Goal: Task Accomplishment & Management: Complete application form

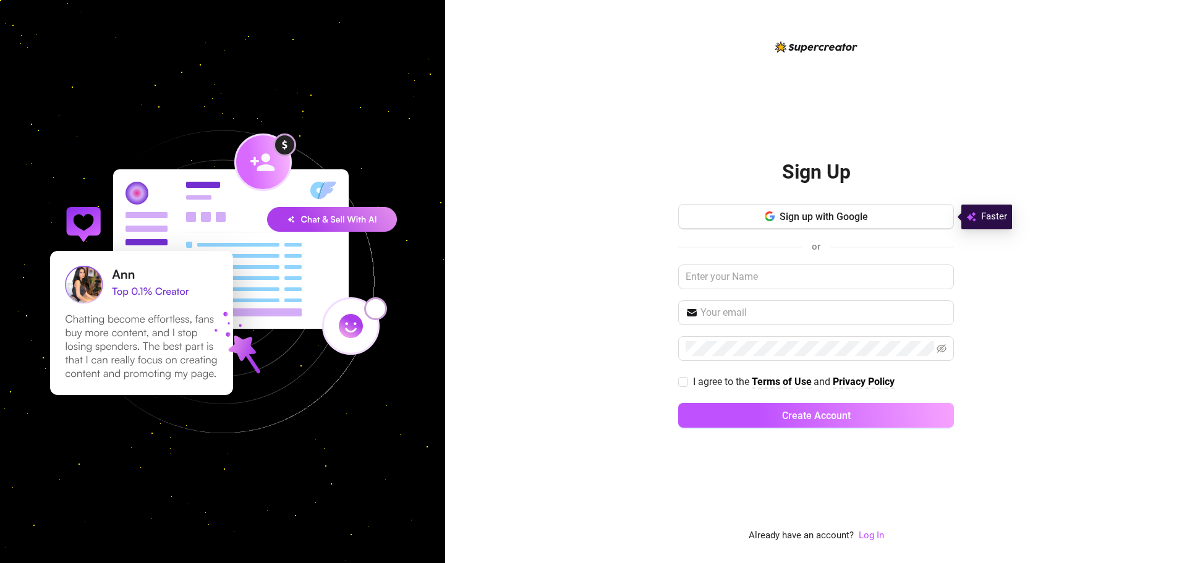
click at [895, 212] on button "Sign up with Google" at bounding box center [816, 216] width 276 height 25
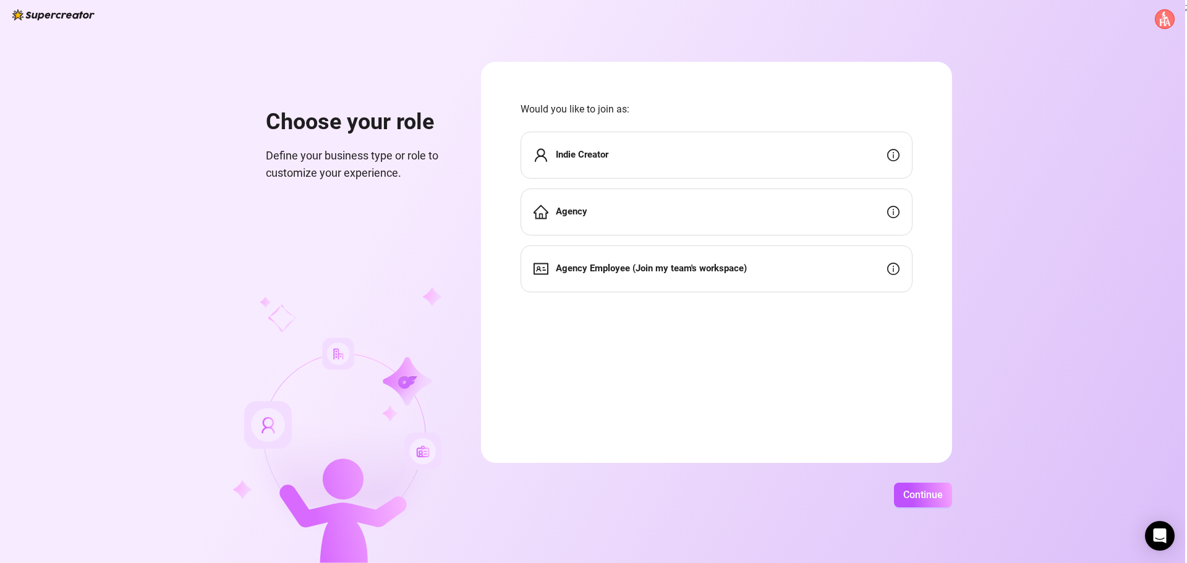
click at [642, 213] on div "Agency" at bounding box center [717, 212] width 392 height 47
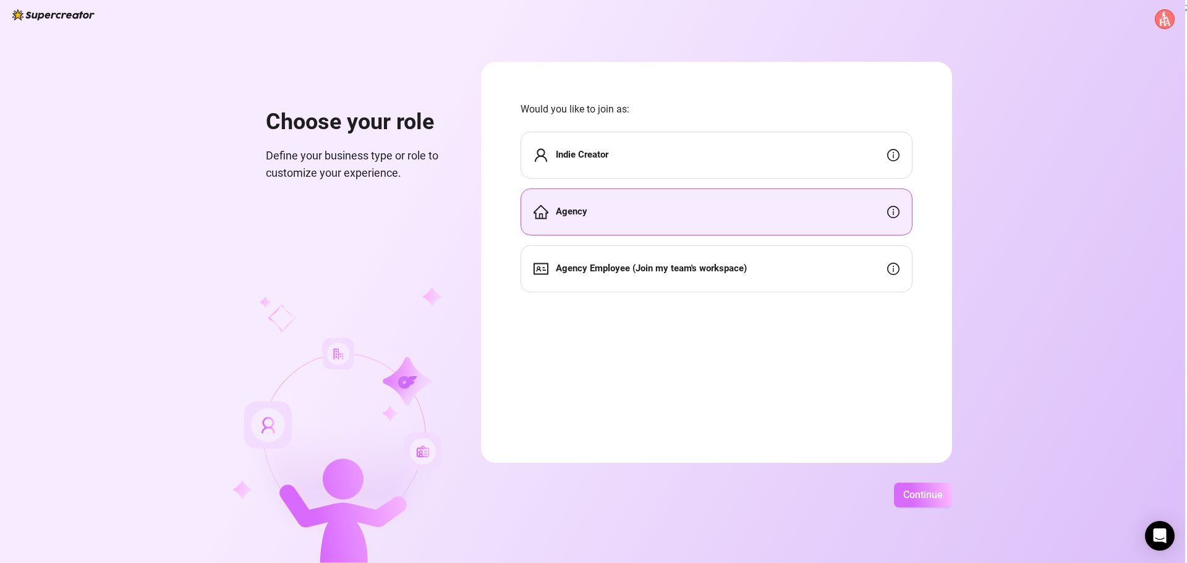
click at [932, 493] on span "Continue" at bounding box center [923, 495] width 40 height 12
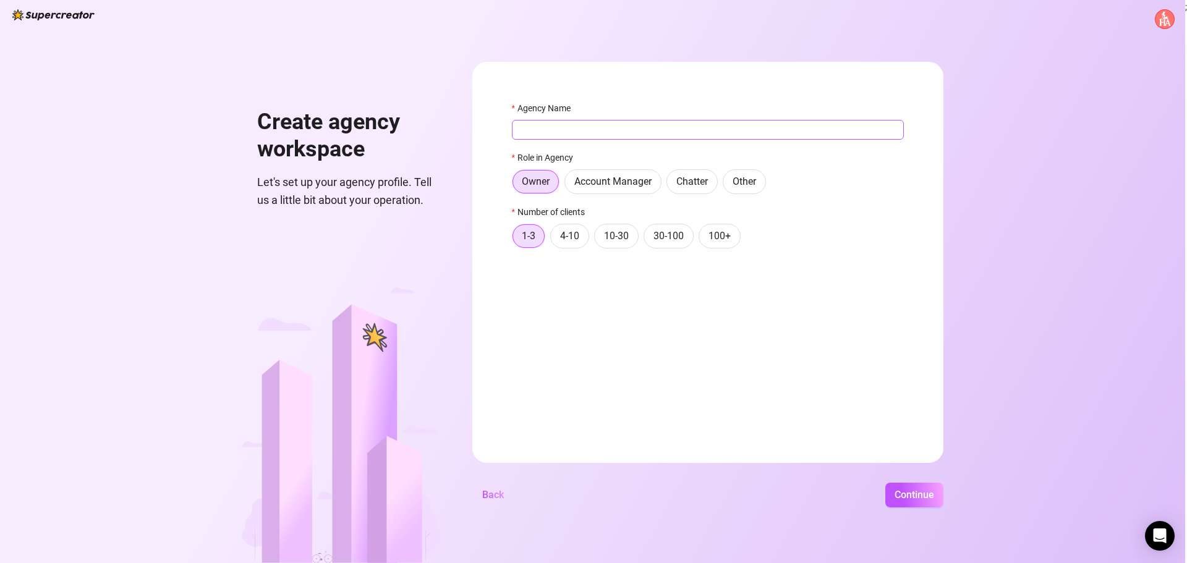
click at [548, 127] on input "Agency Name" at bounding box center [708, 130] width 392 height 20
type input "HellsAngelsAgency"
click at [921, 495] on span "Continue" at bounding box center [915, 495] width 40 height 12
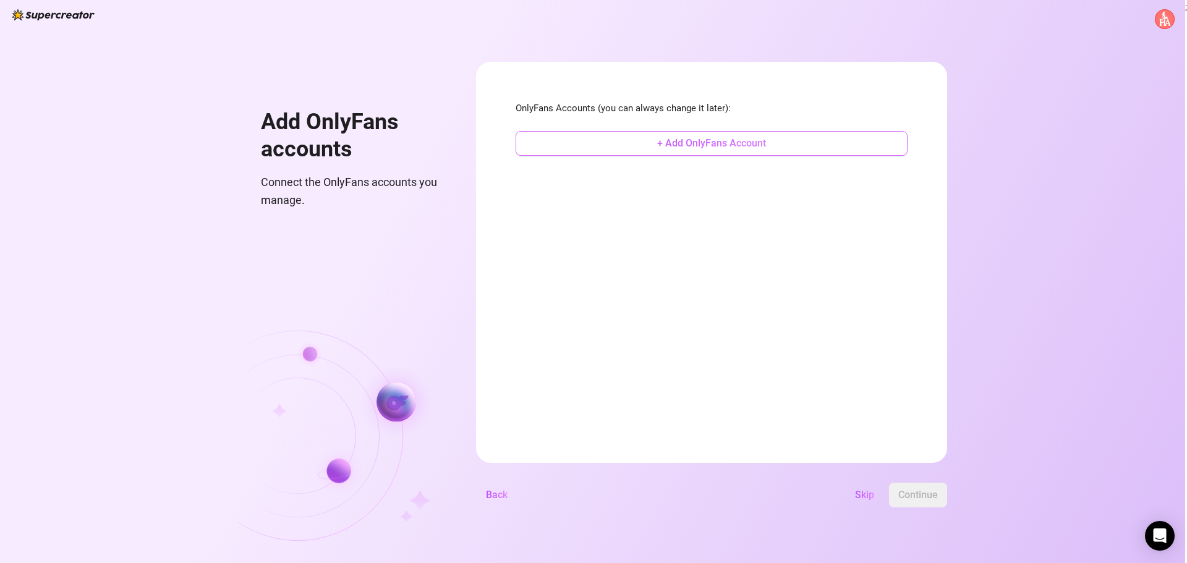
click at [681, 145] on span "+ Add OnlyFans Account" at bounding box center [711, 143] width 109 height 12
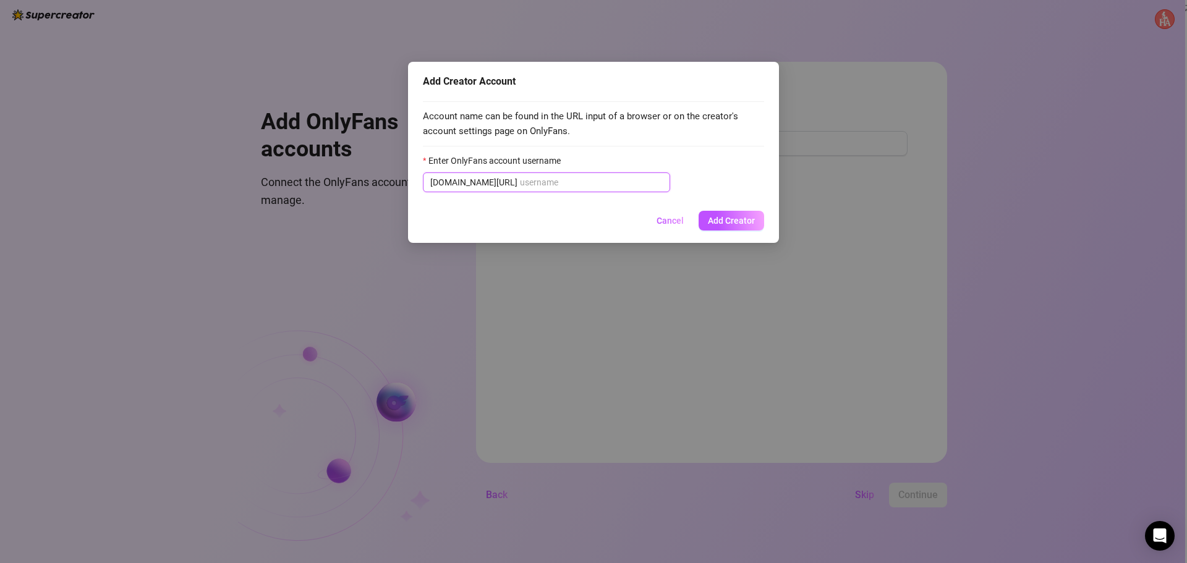
paste input "doyoumissmaya"
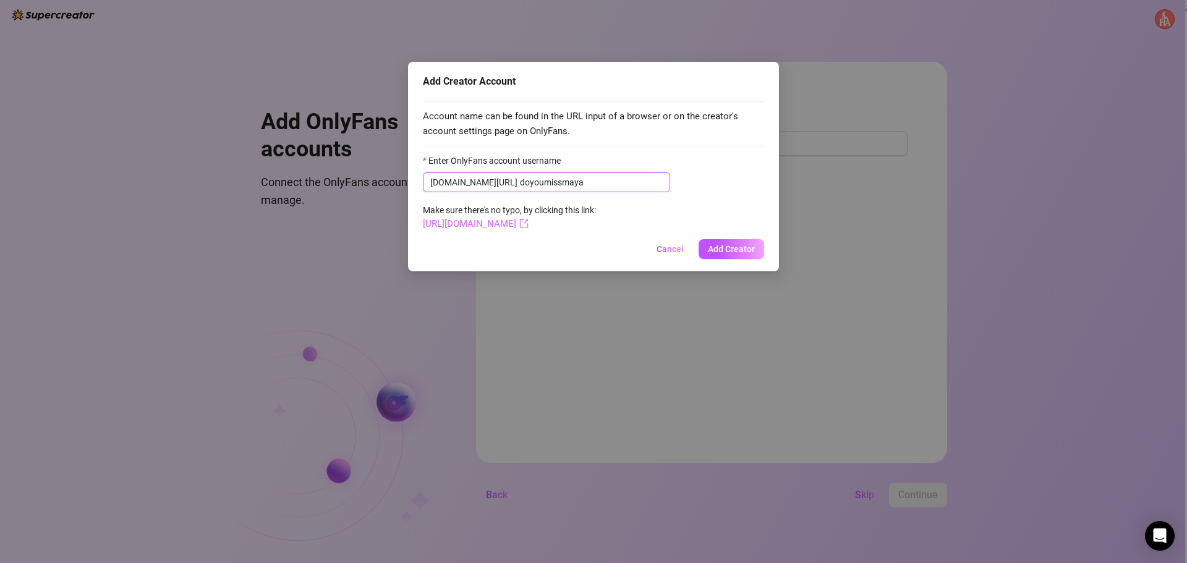
type input "doyoumissmaya"
click at [529, 224] on link "https://onlyfans.com/doyoumissmaya" at bounding box center [476, 223] width 106 height 11
click at [725, 254] on span "Add Creator" at bounding box center [731, 249] width 47 height 10
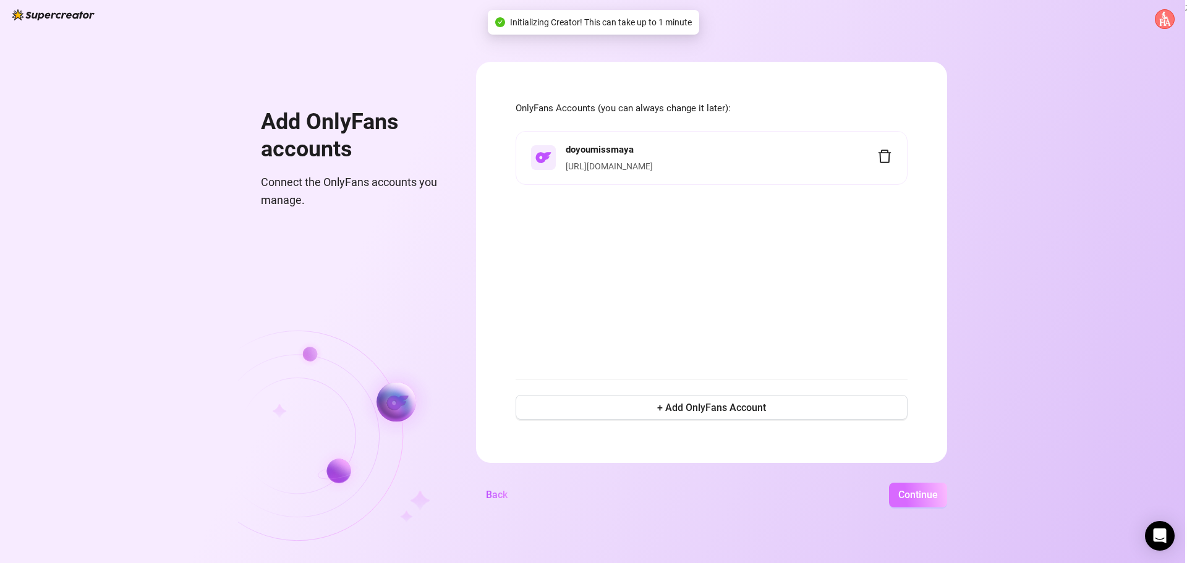
click at [932, 493] on span "Continue" at bounding box center [918, 495] width 40 height 12
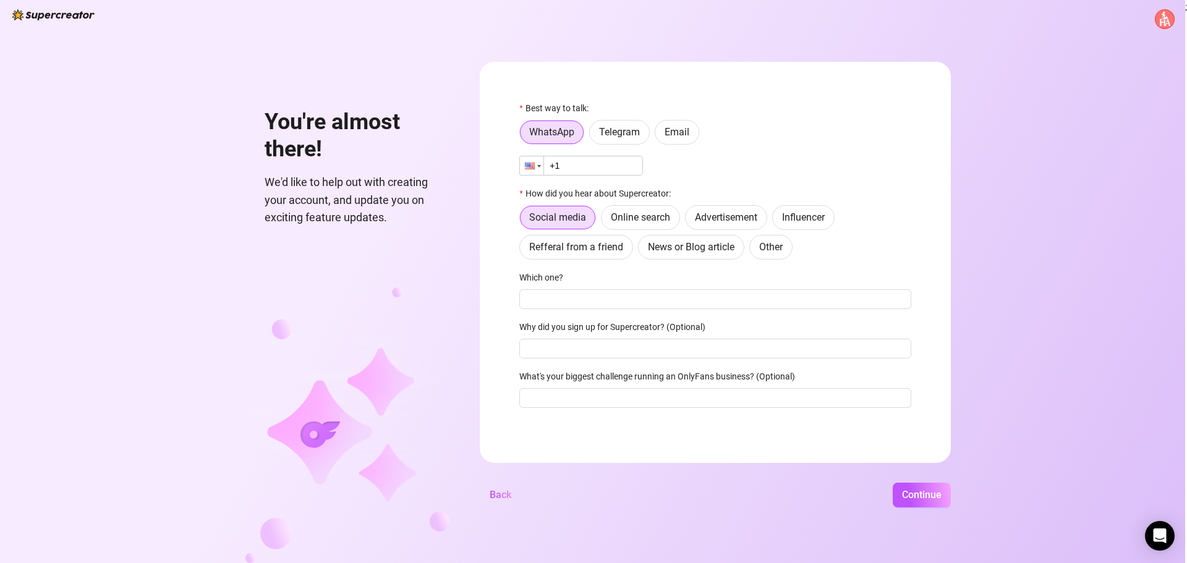
click at [532, 171] on div at bounding box center [531, 165] width 23 height 19
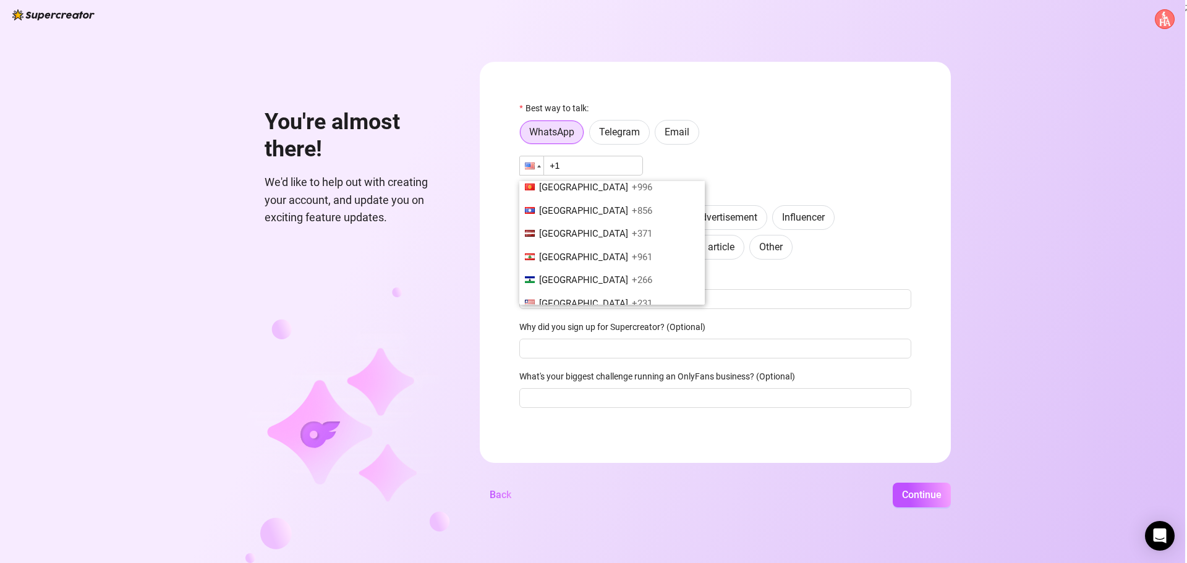
scroll to position [73, 0]
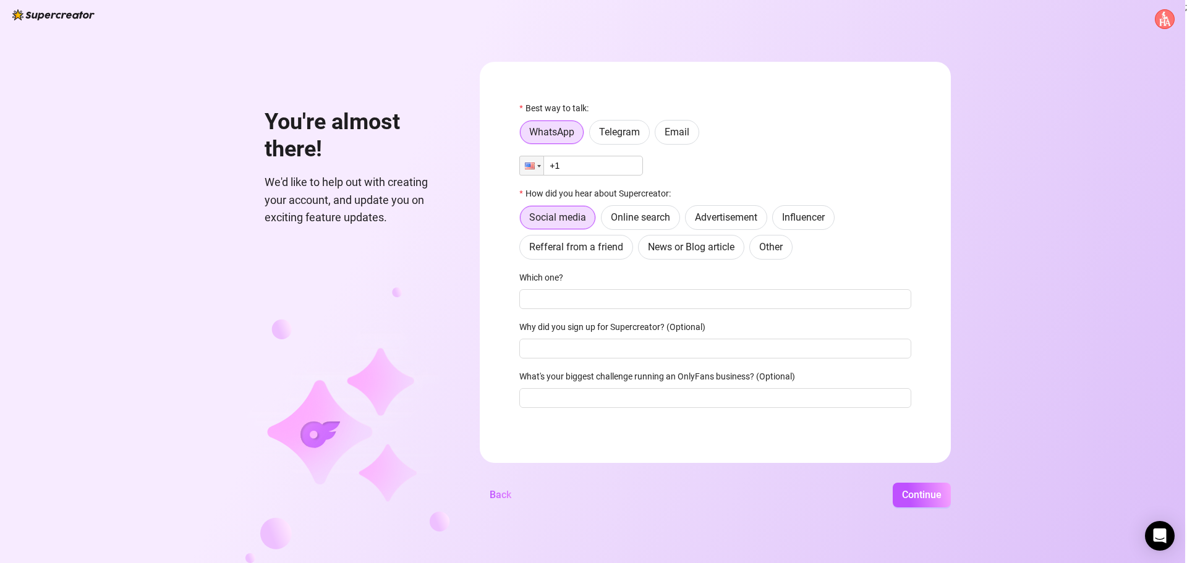
drag, startPoint x: 571, startPoint y: 176, endPoint x: 567, endPoint y: 161, distance: 15.5
click at [571, 175] on div "Best way to talk: WhatsApp Telegram Email Phone +1 How did you hear about Super…" at bounding box center [715, 260] width 392 height 318
click at [567, 160] on input "+1" at bounding box center [581, 166] width 124 height 20
click at [591, 166] on input "+371" at bounding box center [581, 166] width 124 height 20
type input "+371 28 670 680"
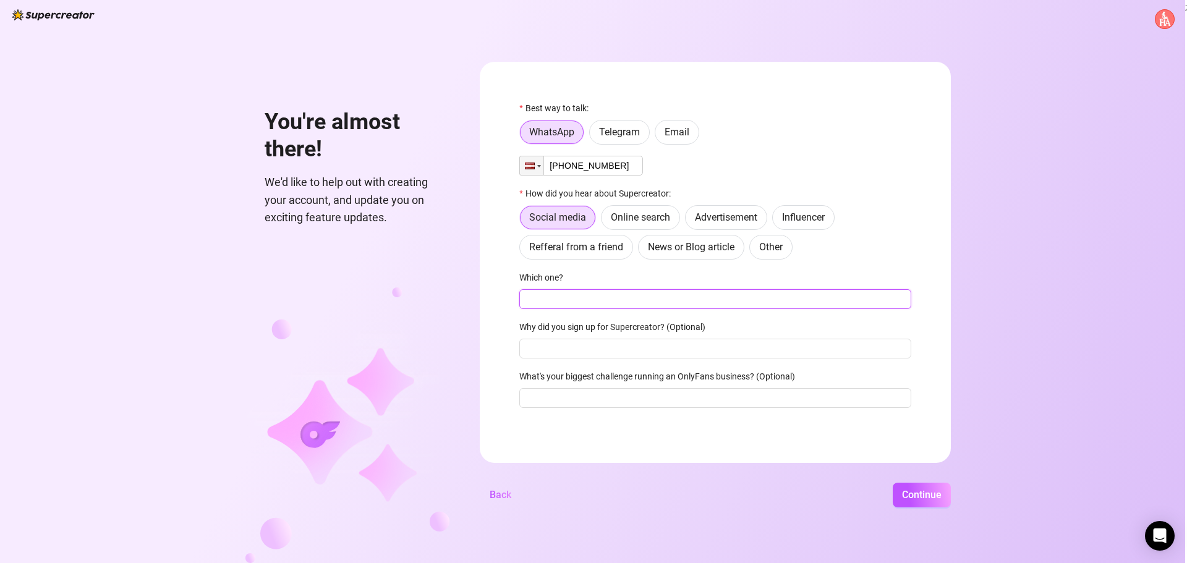
click at [594, 301] on input "Which one?" at bounding box center [715, 299] width 392 height 20
click at [638, 209] on label "Online search" at bounding box center [640, 217] width 79 height 25
click at [605, 221] on input "Online search" at bounding box center [605, 221] width 0 height 0
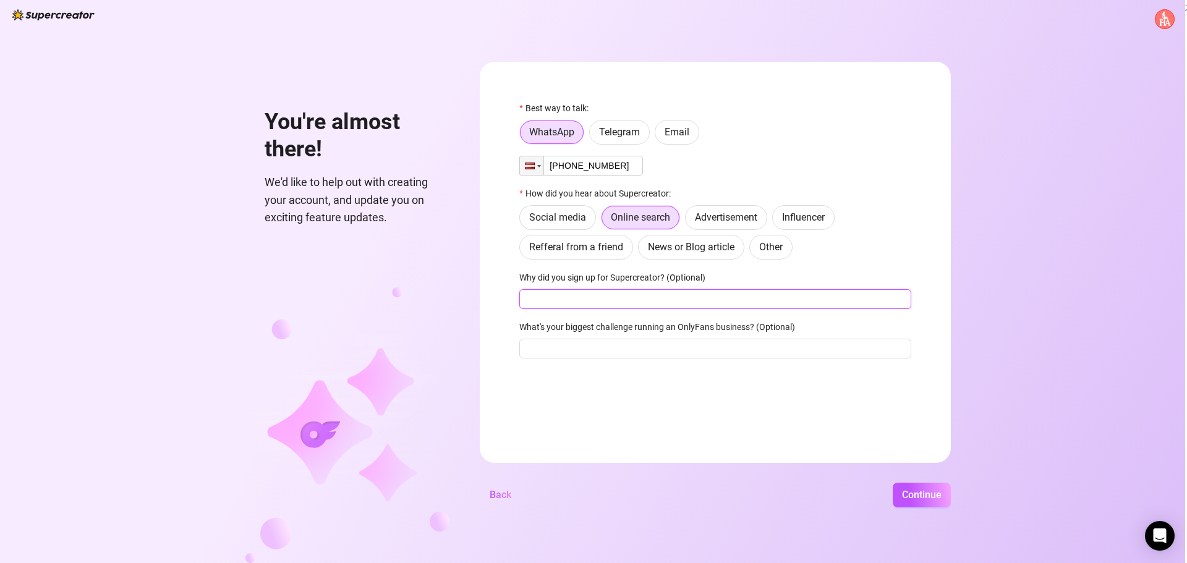
click at [596, 301] on input "Why did you sign up for Supercreator? (Optional)" at bounding box center [715, 299] width 392 height 20
type input "Good pricing"
click at [657, 357] on input "What's your biggest challenge running an OnlyFans business? (Optional)" at bounding box center [715, 349] width 392 height 20
drag, startPoint x: 599, startPoint y: 294, endPoint x: 511, endPoint y: 304, distance: 88.4
click at [511, 304] on form "Best way to talk: WhatsApp Telegram Email Phone +371 28 670 680 How did you hea…" at bounding box center [715, 262] width 471 height 401
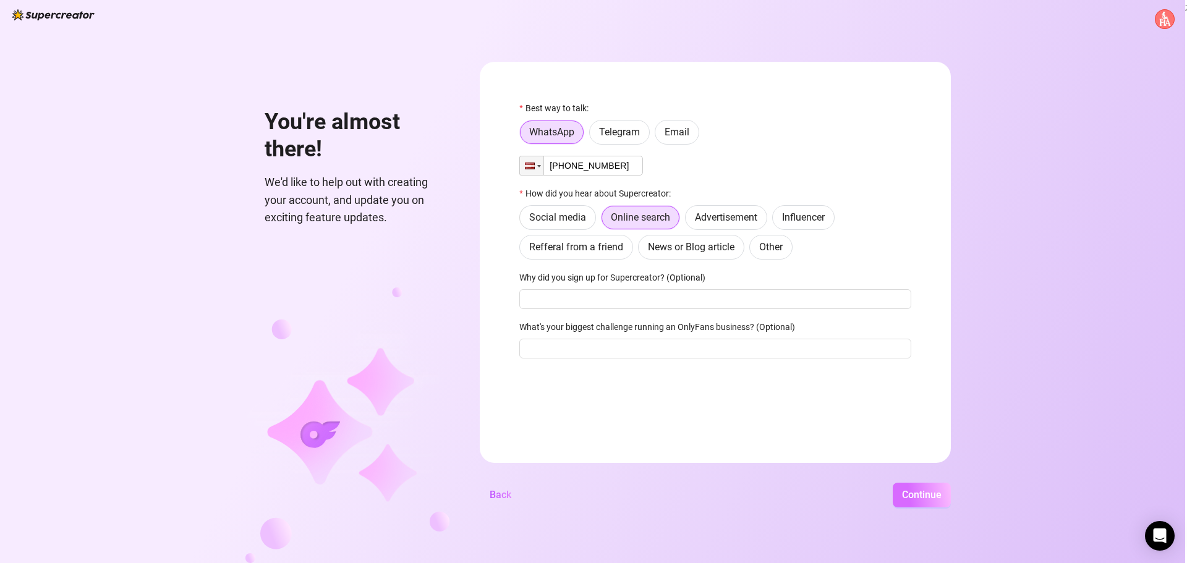
click at [918, 494] on span "Continue" at bounding box center [922, 495] width 40 height 12
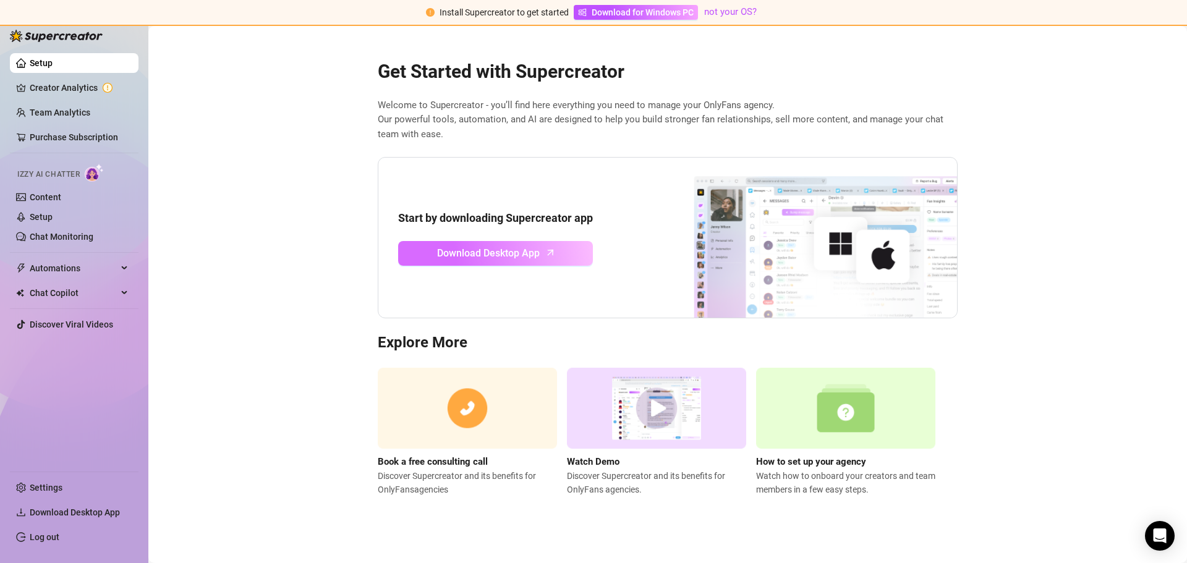
click at [497, 257] on span "Download Desktop App" at bounding box center [488, 252] width 103 height 15
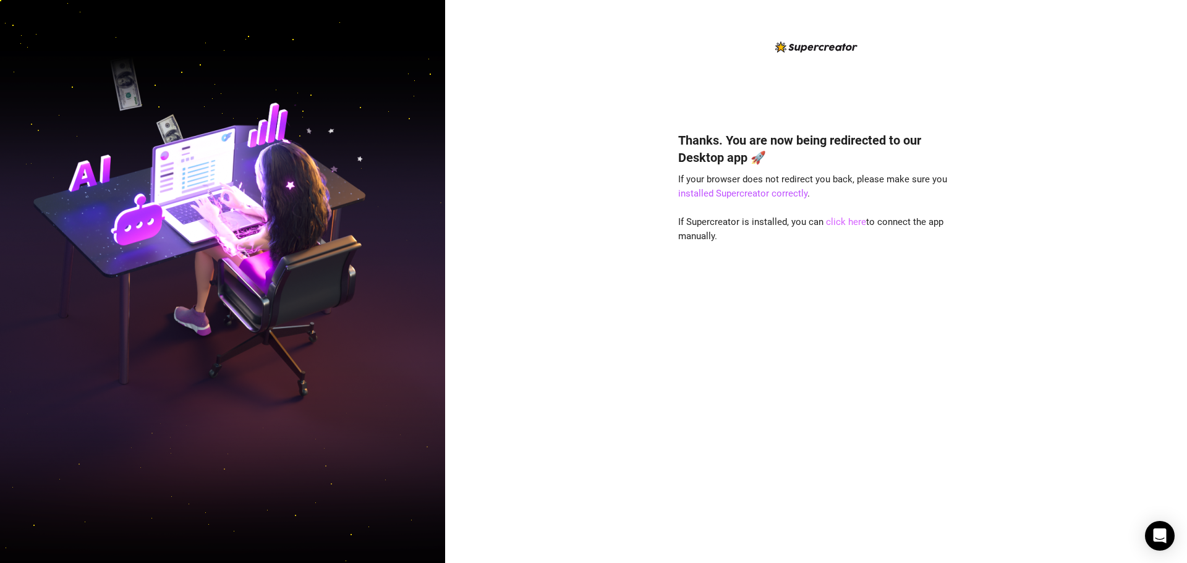
click at [834, 220] on link "click here" at bounding box center [846, 221] width 40 height 11
click at [844, 225] on link "click here" at bounding box center [846, 221] width 40 height 11
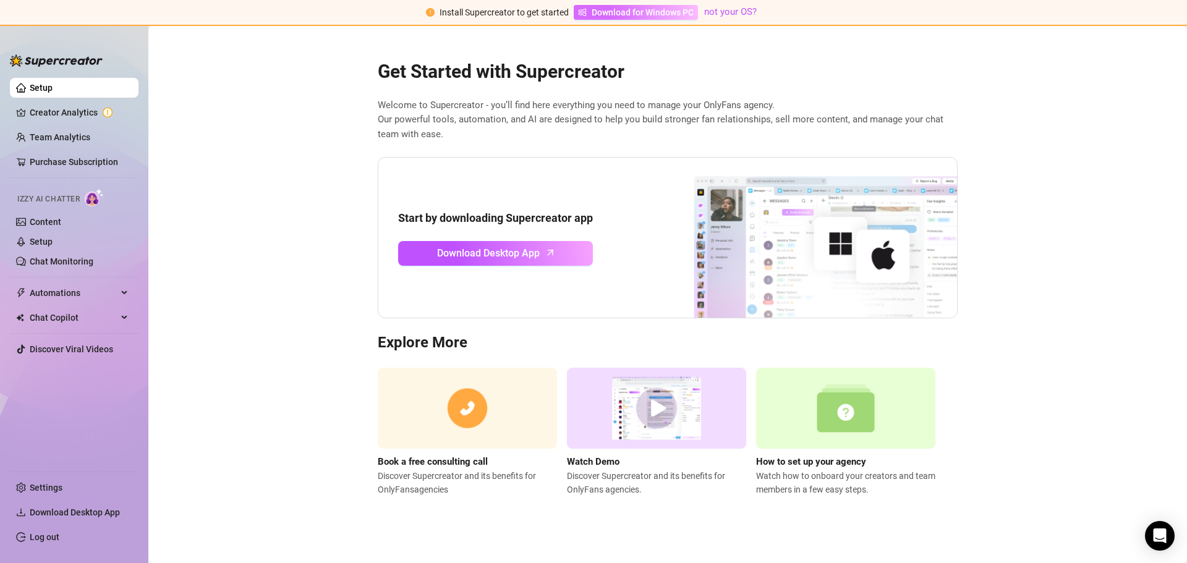
click at [666, 8] on span "Download for Windows PC" at bounding box center [643, 13] width 102 height 14
